Goal: Check status

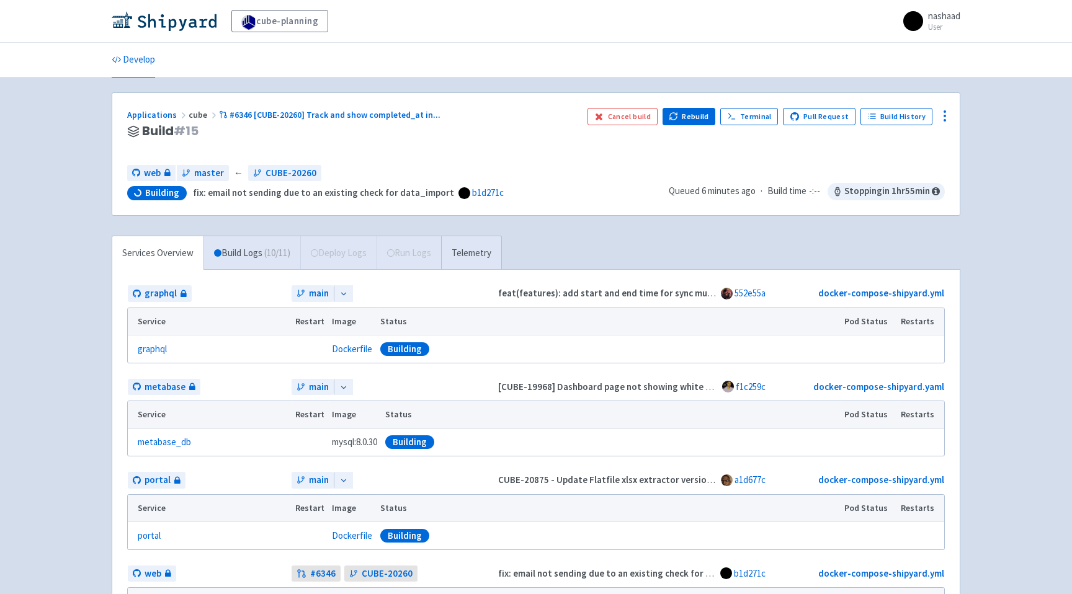
click at [556, 148] on div "Applications cube #6346 [CUBE-20260] Track and show completed_at in ... Build #…" at bounding box center [352, 131] width 450 height 47
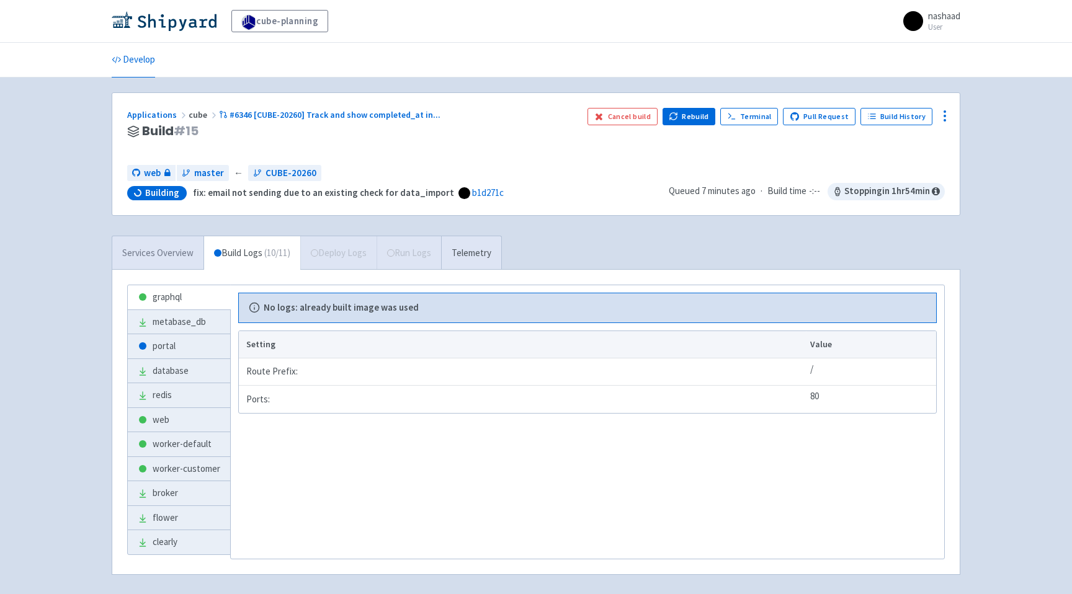
click at [168, 251] on link "Services Overview" at bounding box center [157, 253] width 91 height 34
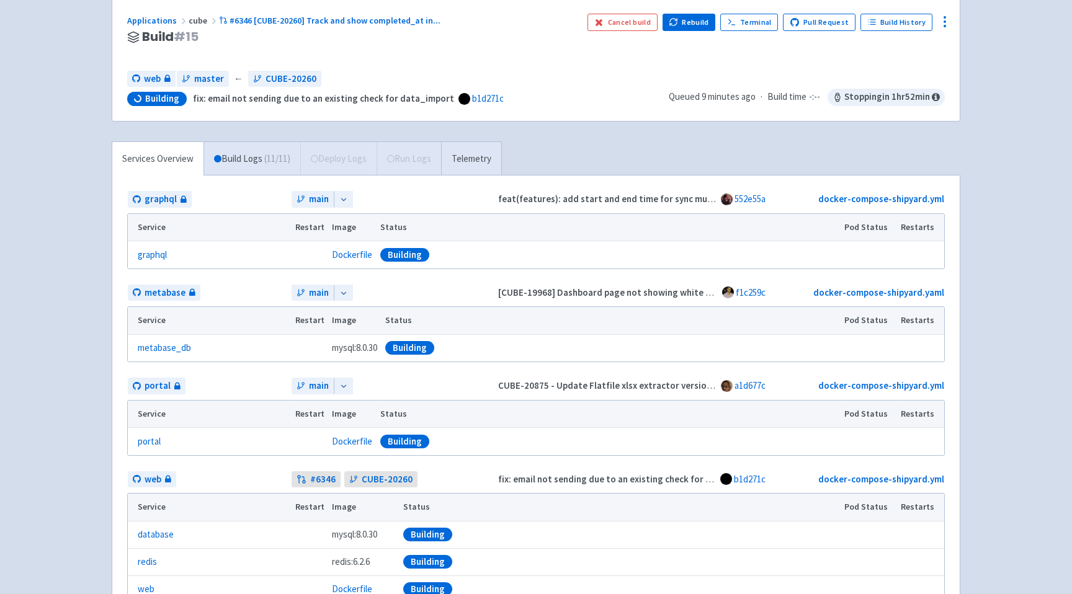
scroll to position [77, 0]
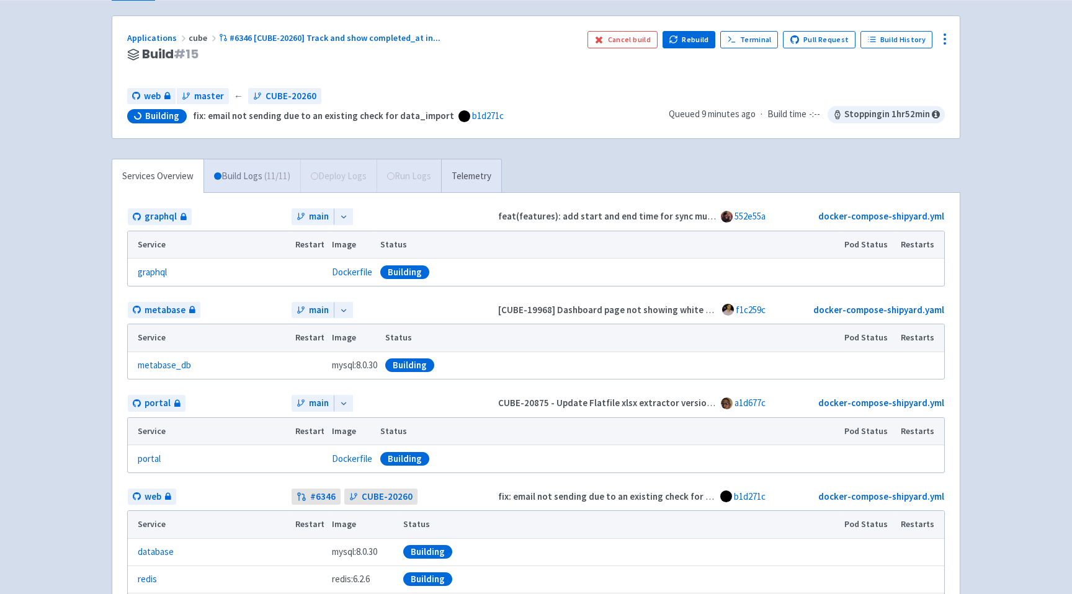
click at [284, 171] on span "( 11 / 11 )" at bounding box center [277, 176] width 26 height 14
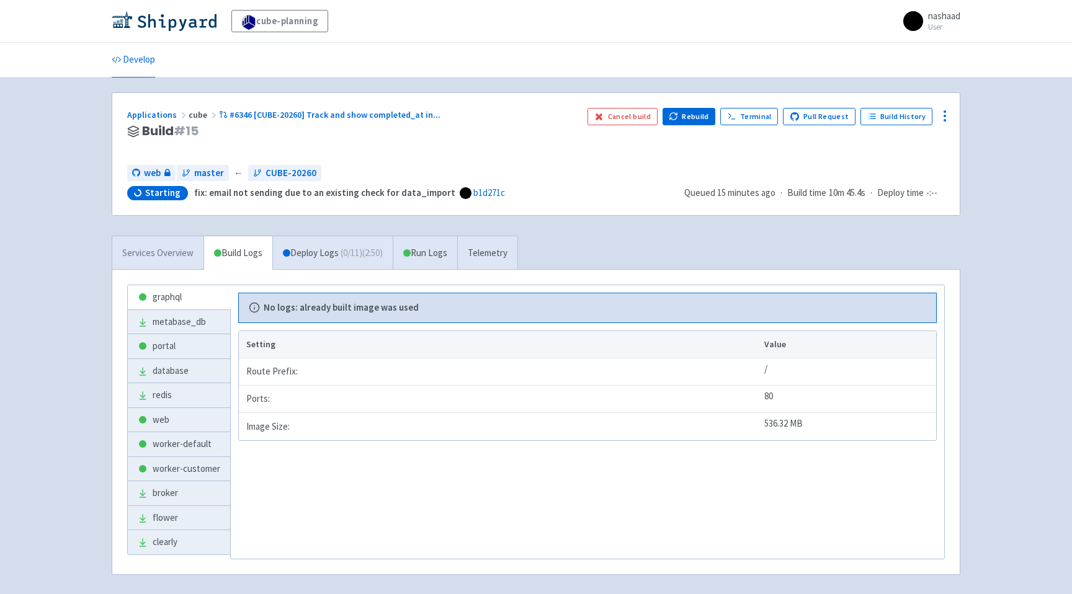
click at [169, 254] on link "Services Overview" at bounding box center [157, 253] width 91 height 34
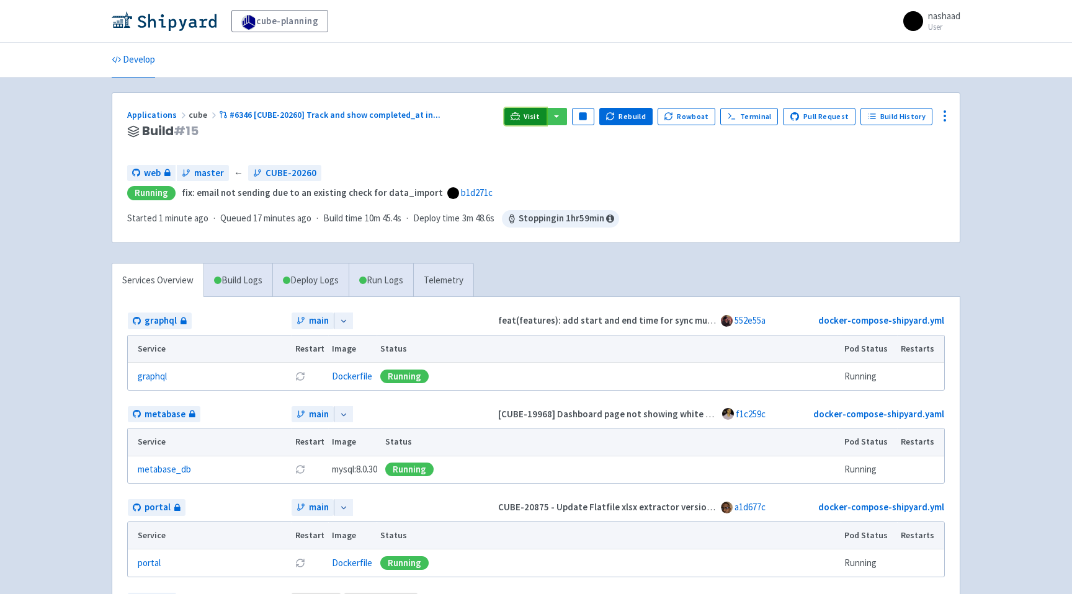
click at [539, 121] on span "Visit" at bounding box center [532, 117] width 16 height 10
